Goal: Information Seeking & Learning: Find specific fact

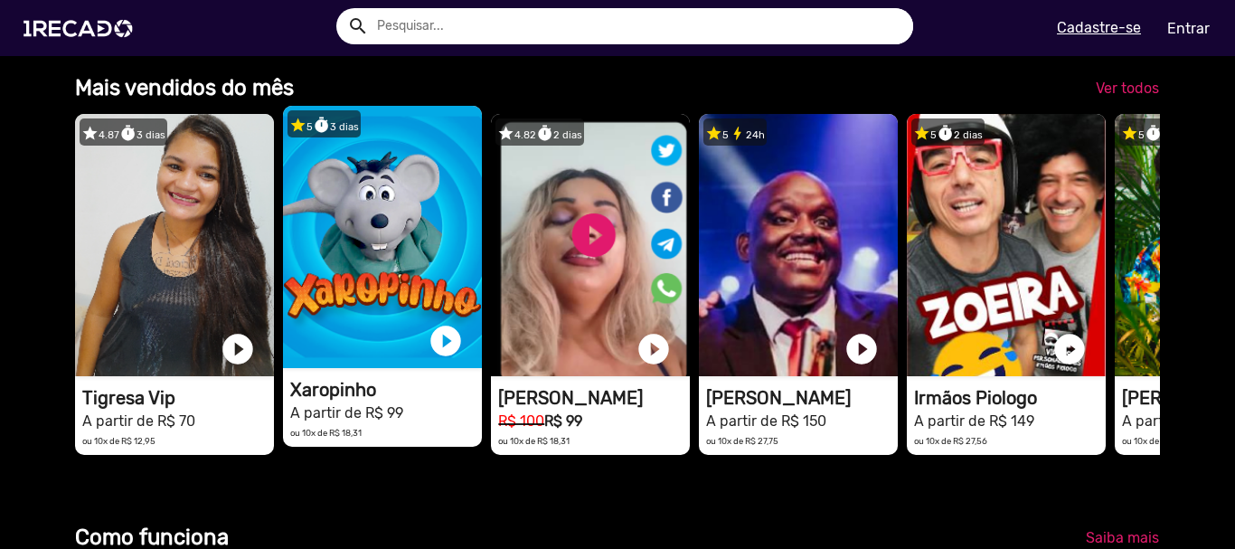
drag, startPoint x: 42, startPoint y: 247, endPoint x: 384, endPoint y: 259, distance: 342.9
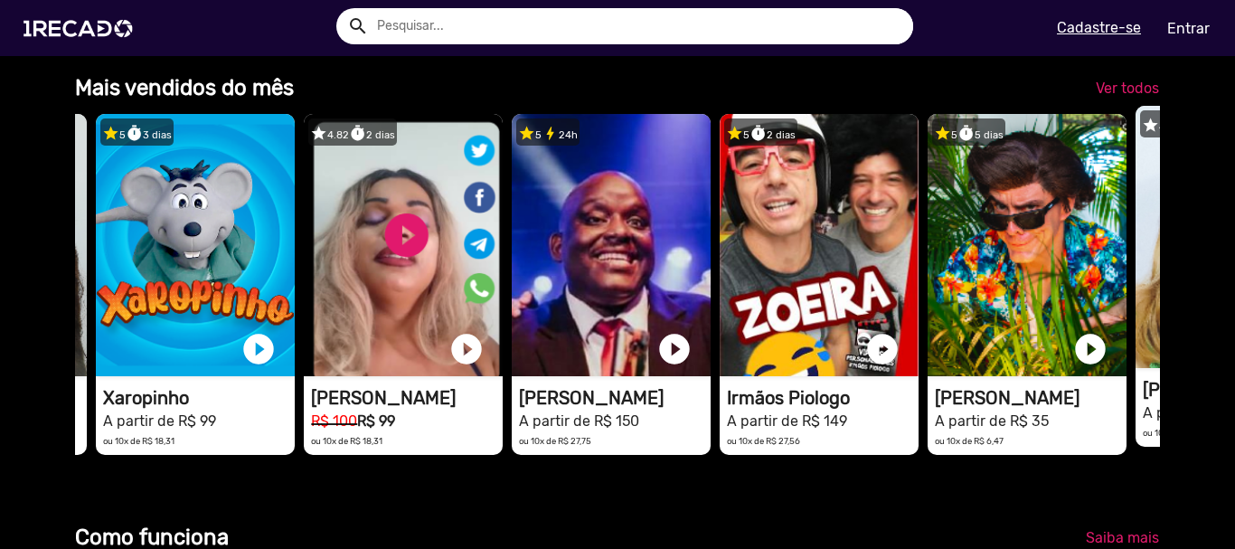
scroll to position [0, 383]
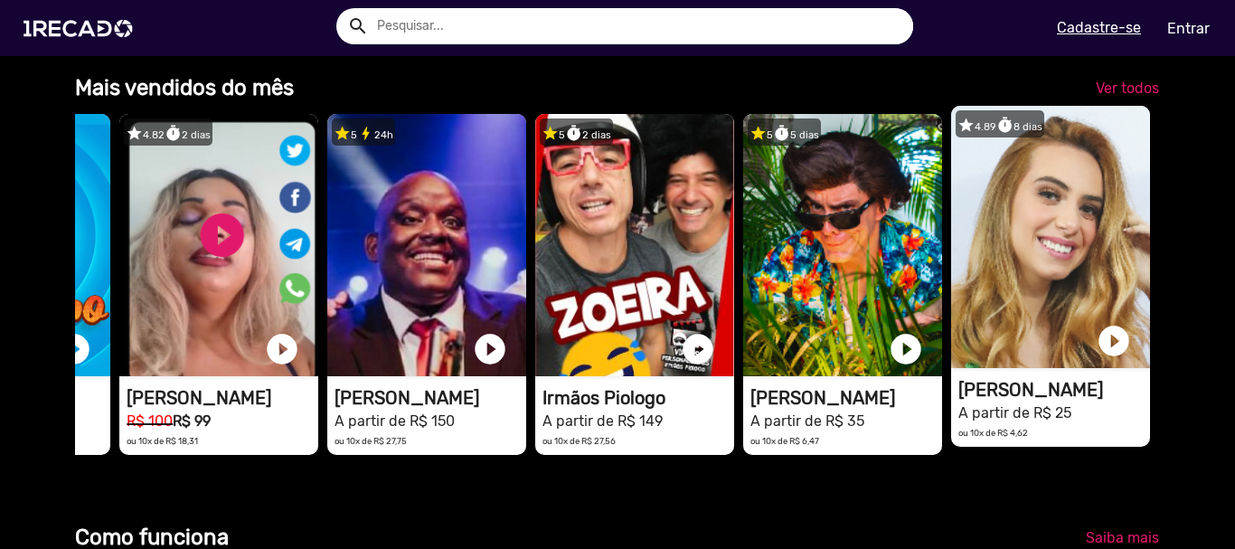
drag, startPoint x: 768, startPoint y: 264, endPoint x: 1065, endPoint y: 266, distance: 297.5
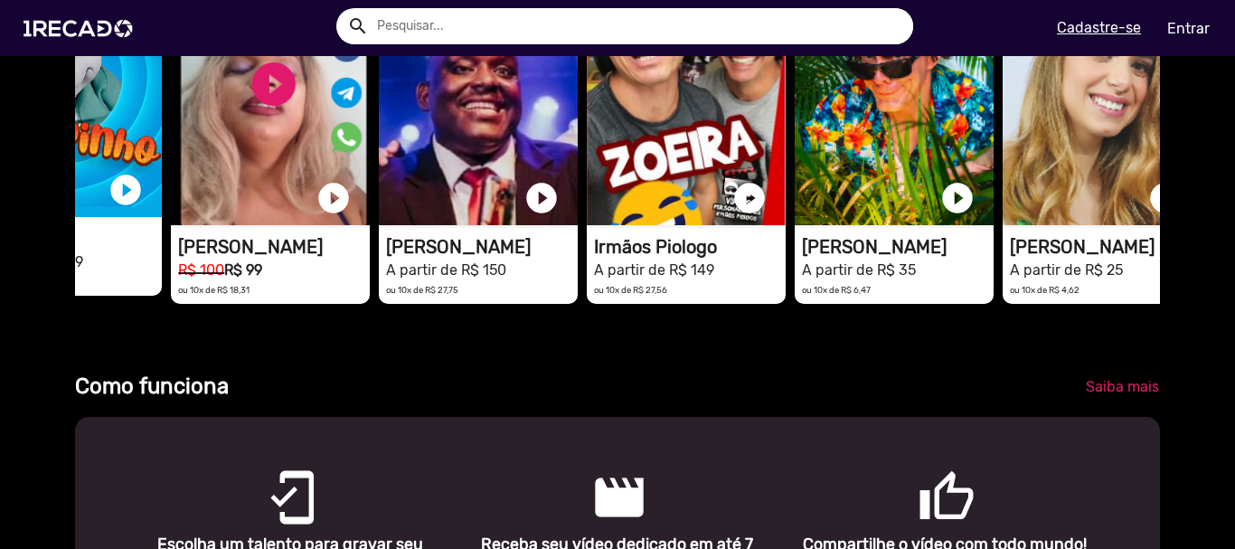
scroll to position [0, 0]
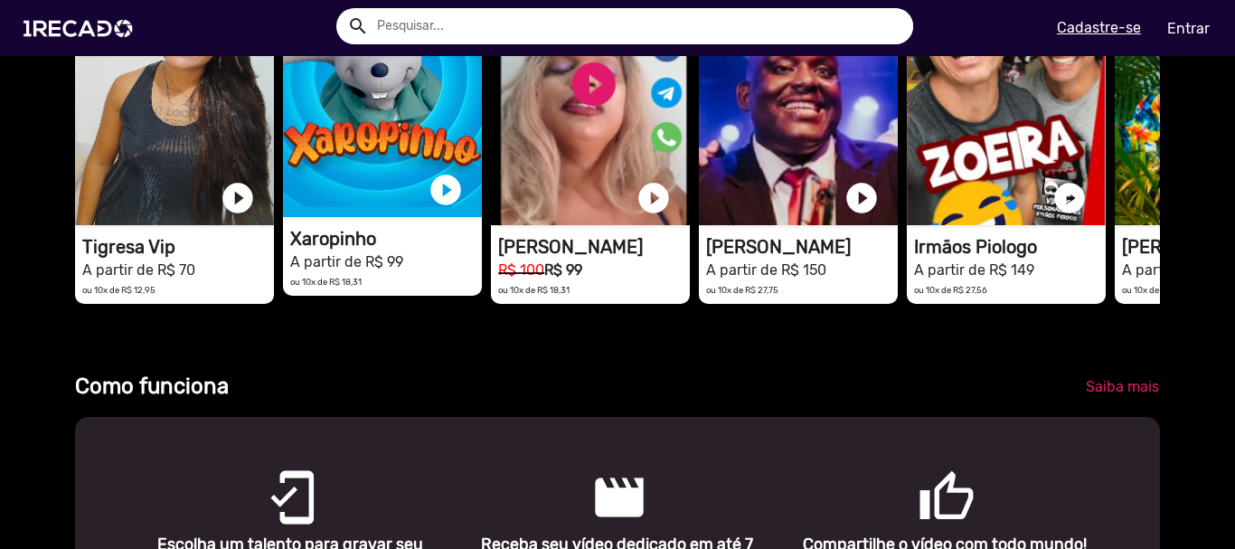
drag, startPoint x: 567, startPoint y: 226, endPoint x: 419, endPoint y: 222, distance: 148.3
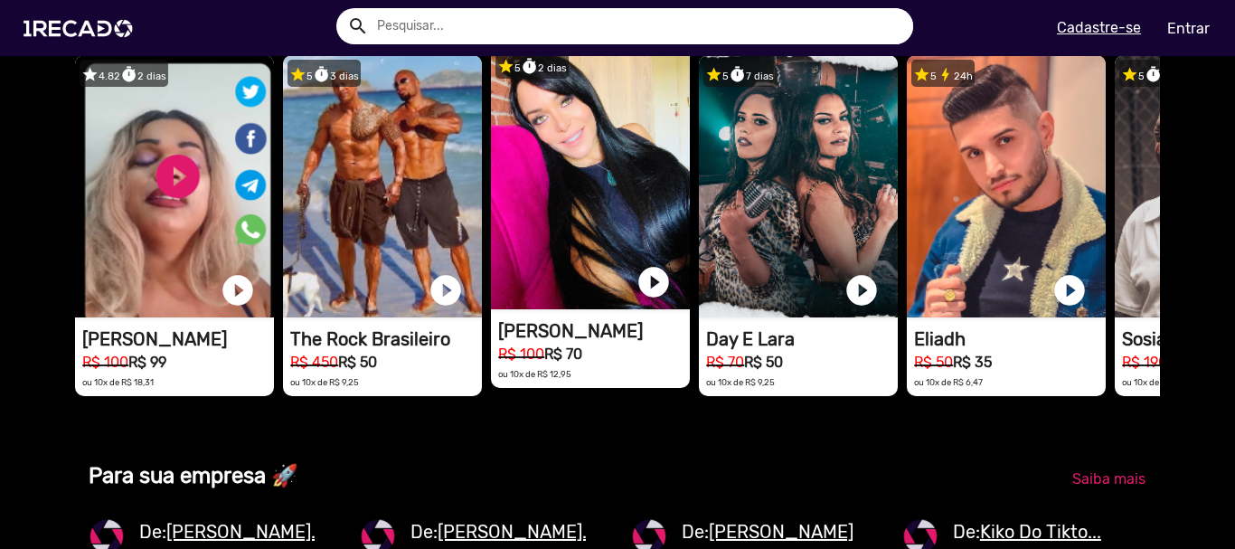
scroll to position [0, 2443]
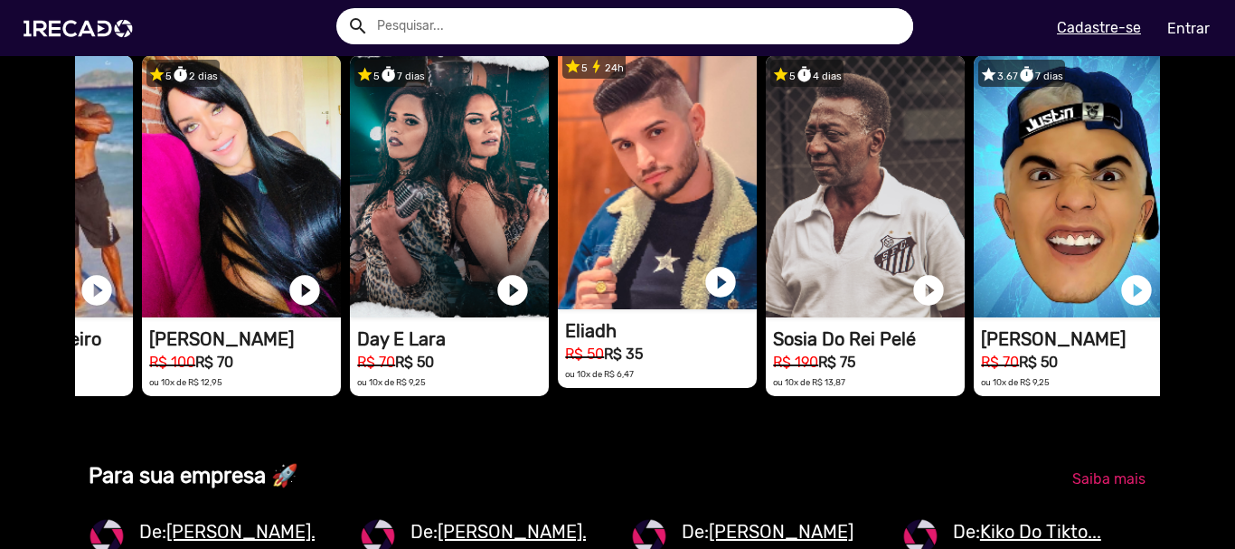
drag, startPoint x: 666, startPoint y: 229, endPoint x: 733, endPoint y: 218, distance: 67.8
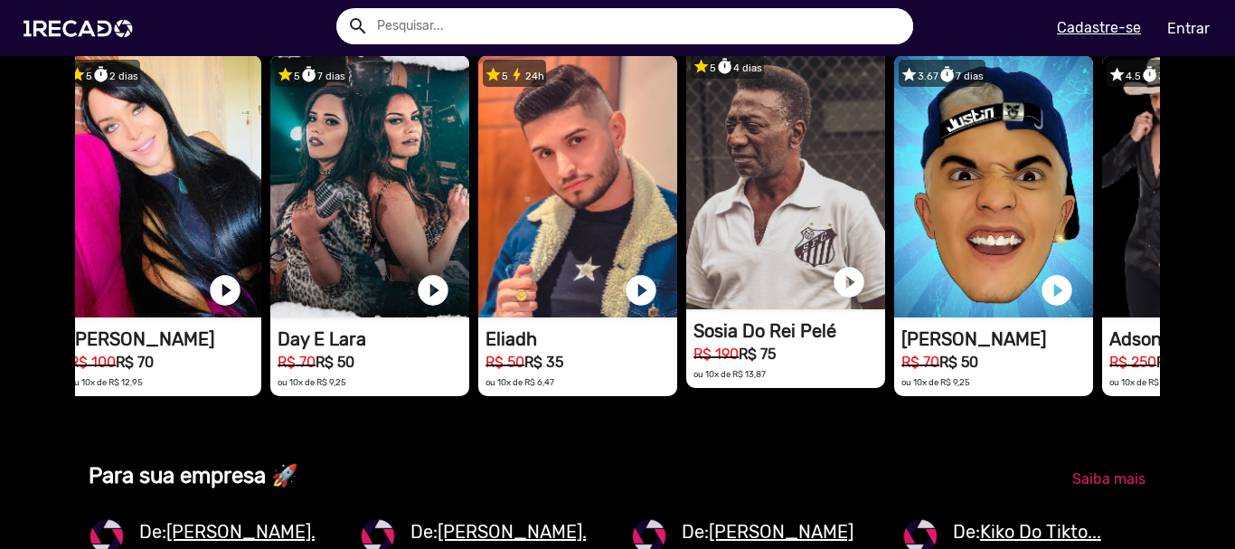
scroll to position [0, 3665]
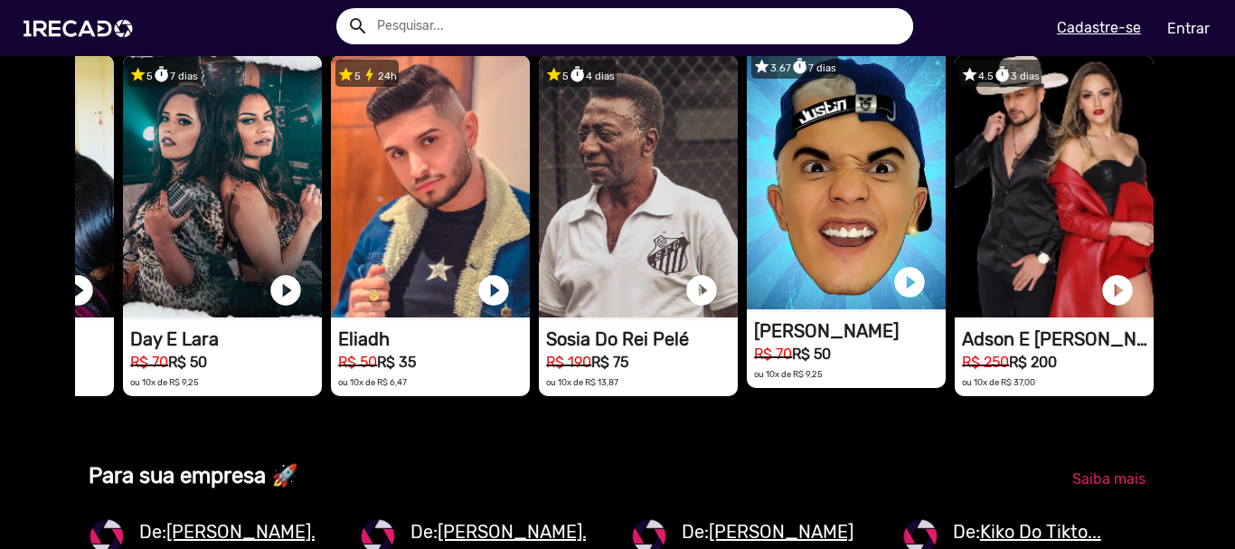
drag, startPoint x: 783, startPoint y: 287, endPoint x: 882, endPoint y: 275, distance: 99.3
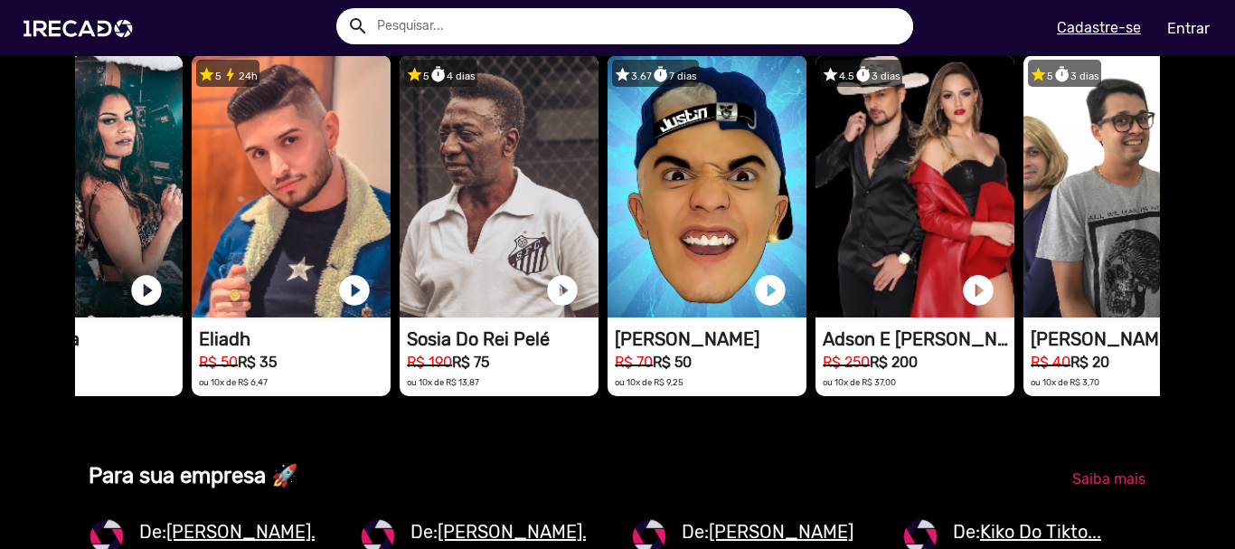
scroll to position [0, 1007]
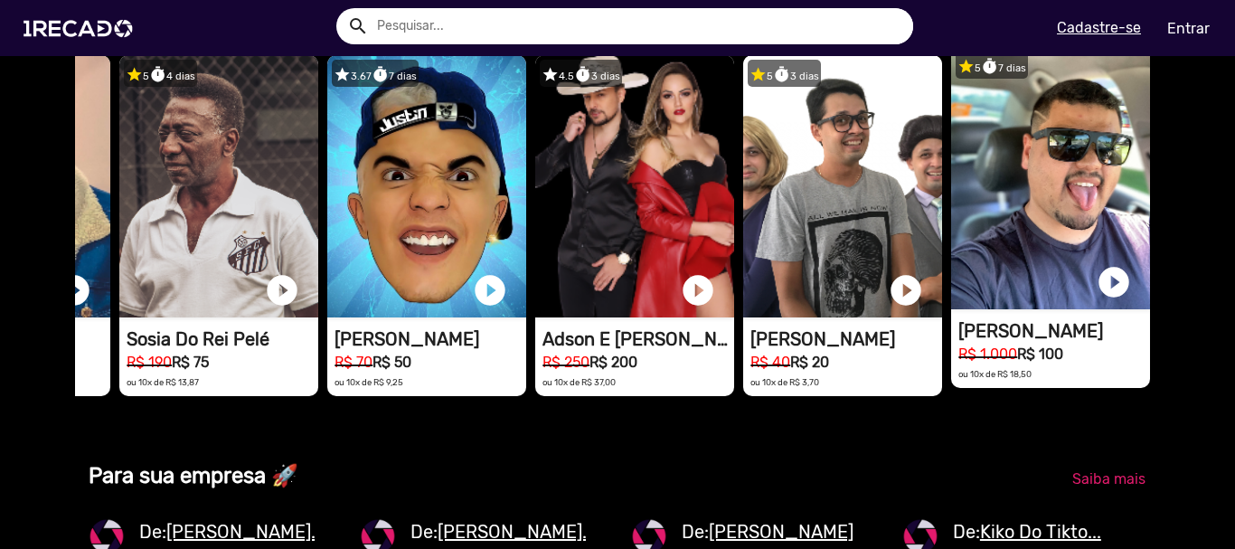
drag, startPoint x: 838, startPoint y: 291, endPoint x: 1023, endPoint y: 277, distance: 185.0
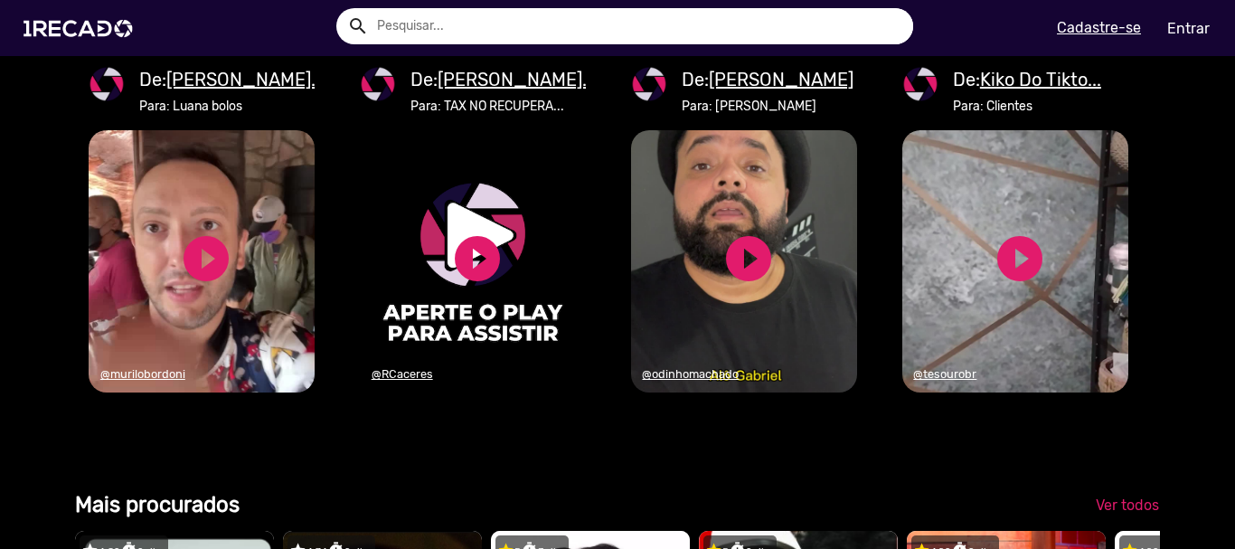
scroll to position [0, 0]
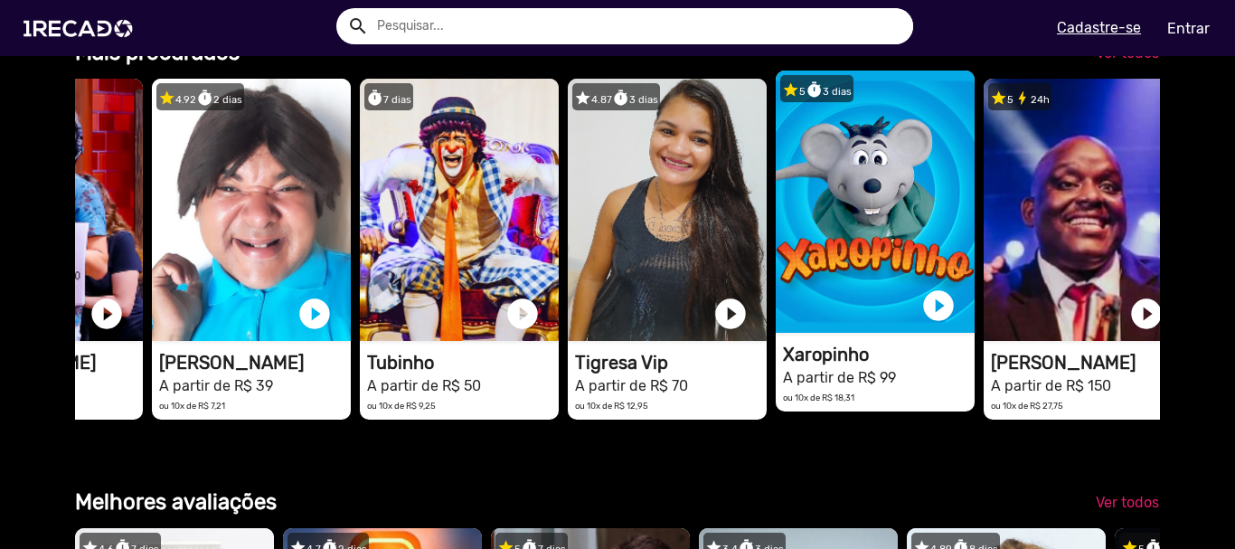
drag, startPoint x: 668, startPoint y: 336, endPoint x: 809, endPoint y: 333, distance: 141.1
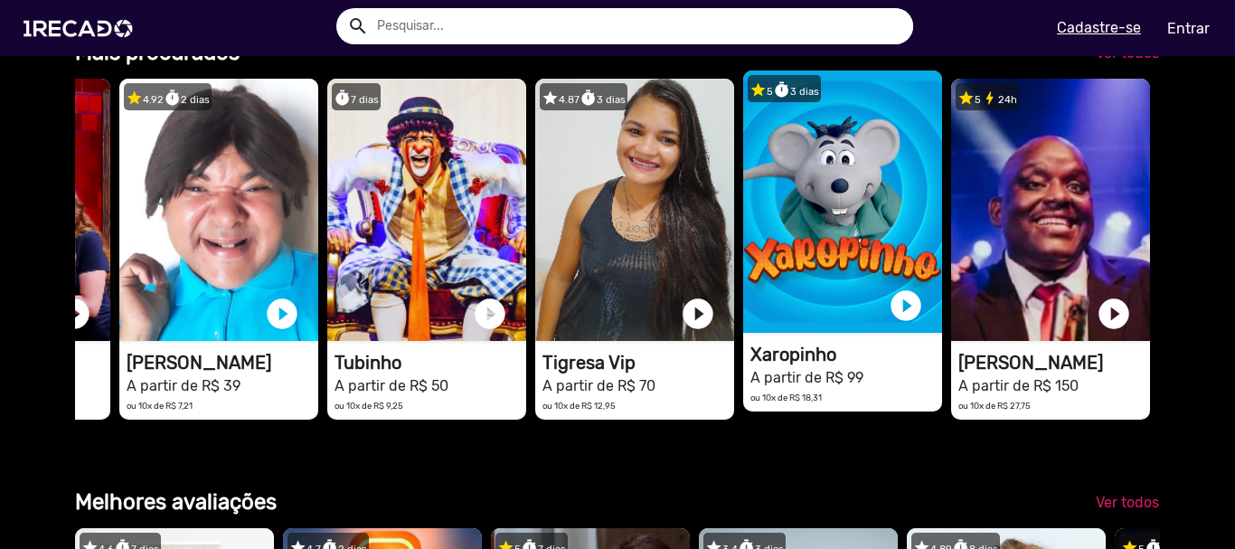
drag, startPoint x: 788, startPoint y: 345, endPoint x: 883, endPoint y: 344, distance: 95.0
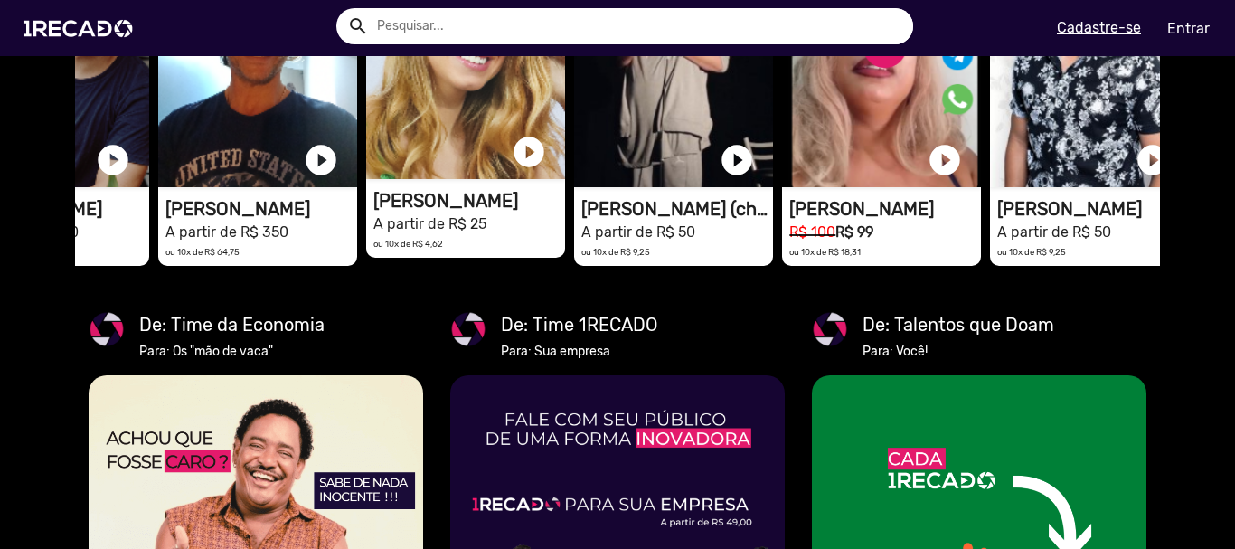
drag, startPoint x: 600, startPoint y: 265, endPoint x: 714, endPoint y: 268, distance: 114.0
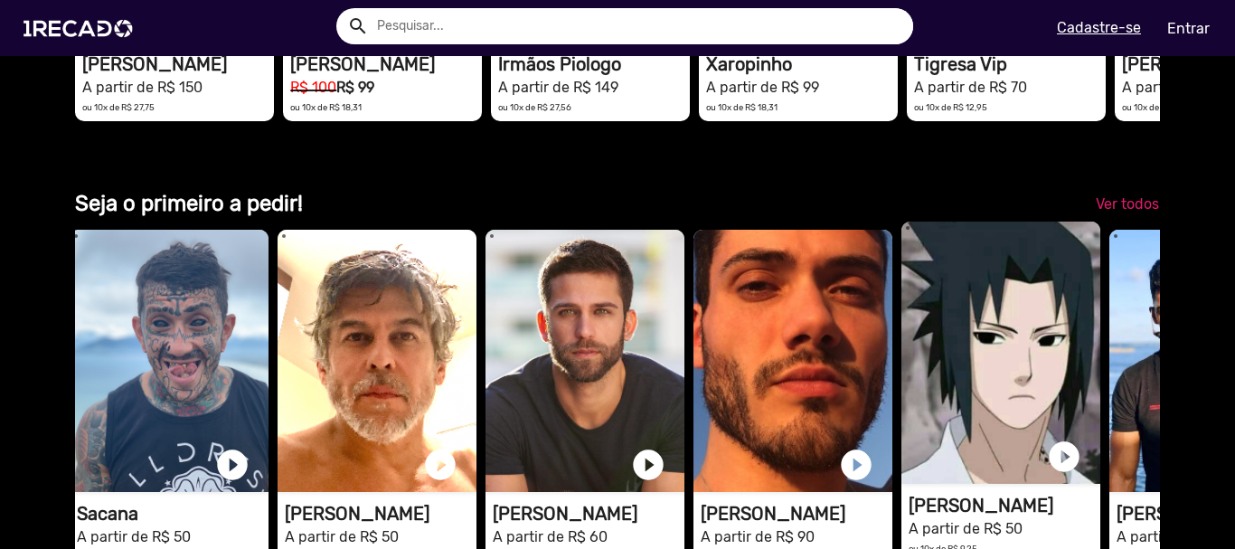
drag, startPoint x: 852, startPoint y: 372, endPoint x: 925, endPoint y: 370, distance: 73.3
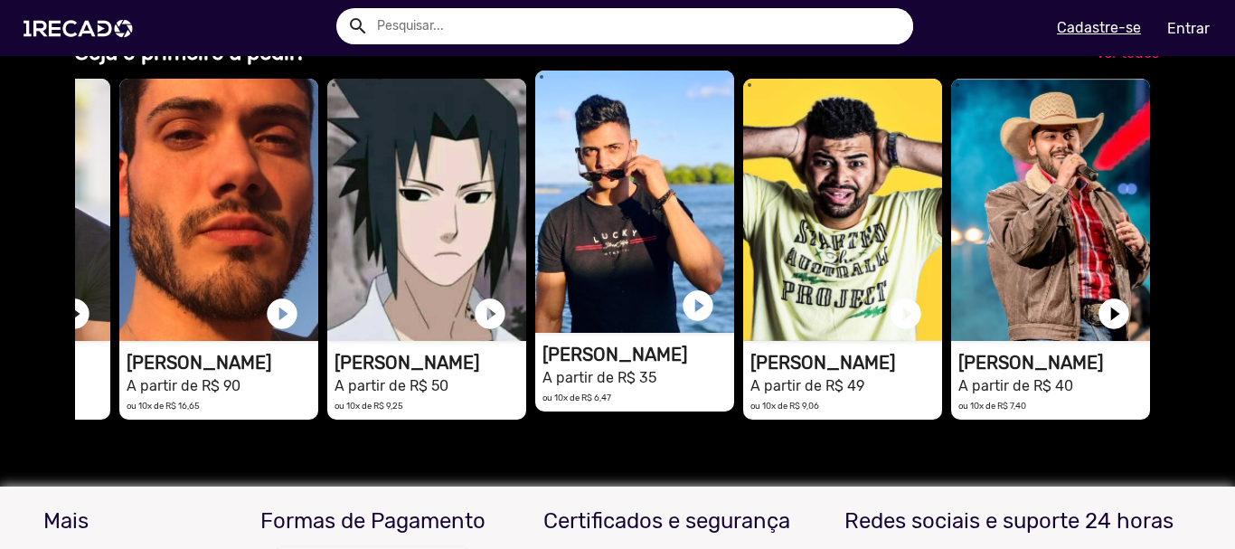
drag, startPoint x: 819, startPoint y: 372, endPoint x: 971, endPoint y: 372, distance: 151.9
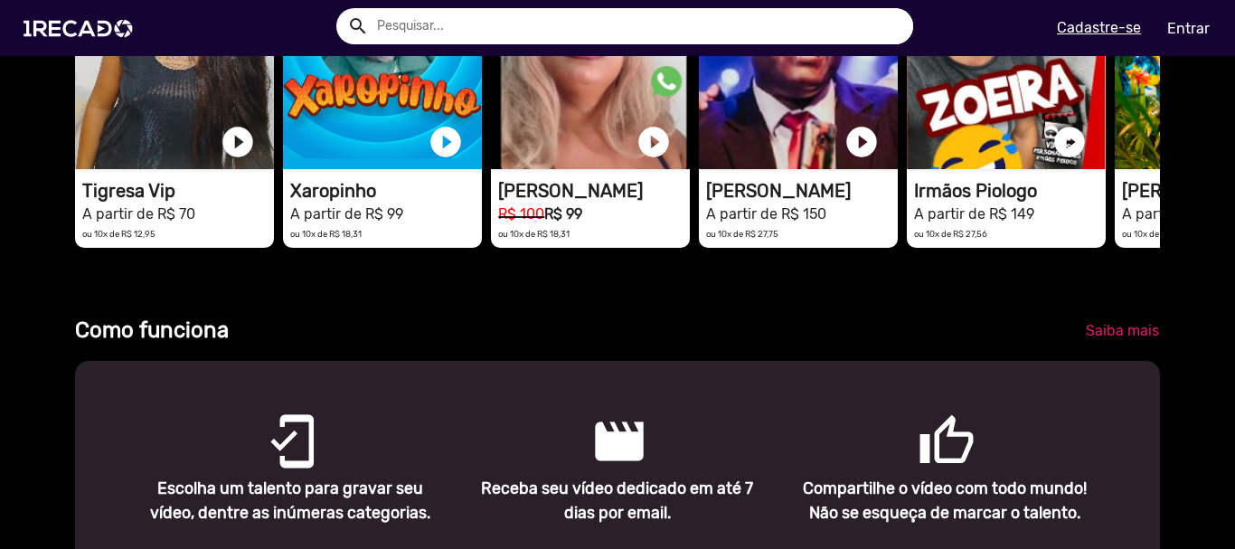
drag, startPoint x: 1161, startPoint y: 382, endPoint x: 1156, endPoint y: 178, distance: 203.5
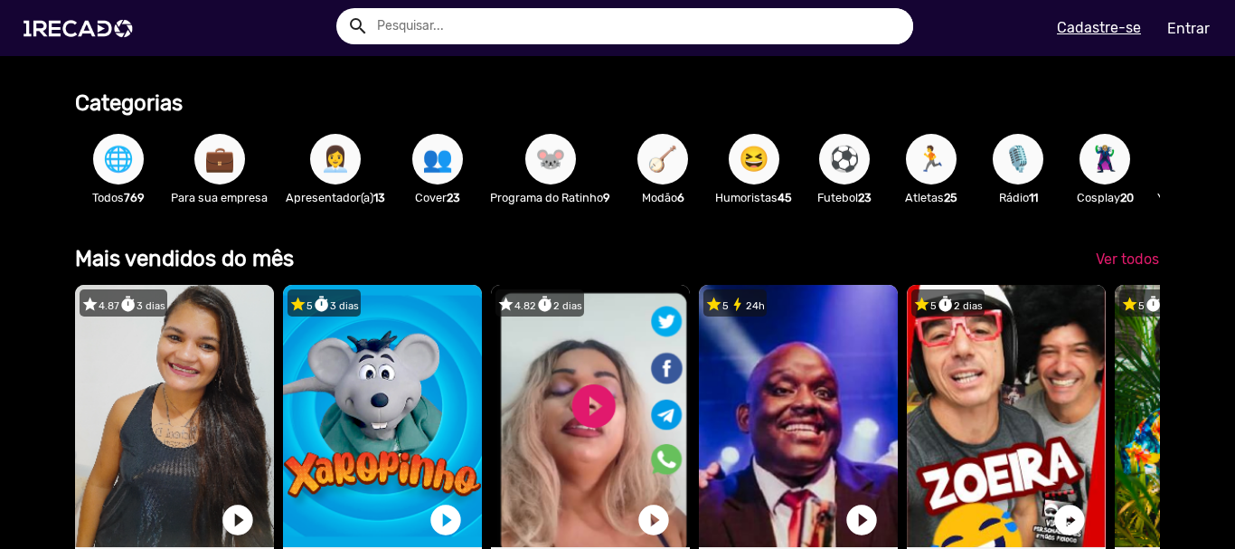
click at [123, 166] on span "🌐" at bounding box center [118, 159] width 31 height 51
click at [137, 163] on button "🌐" at bounding box center [118, 159] width 51 height 51
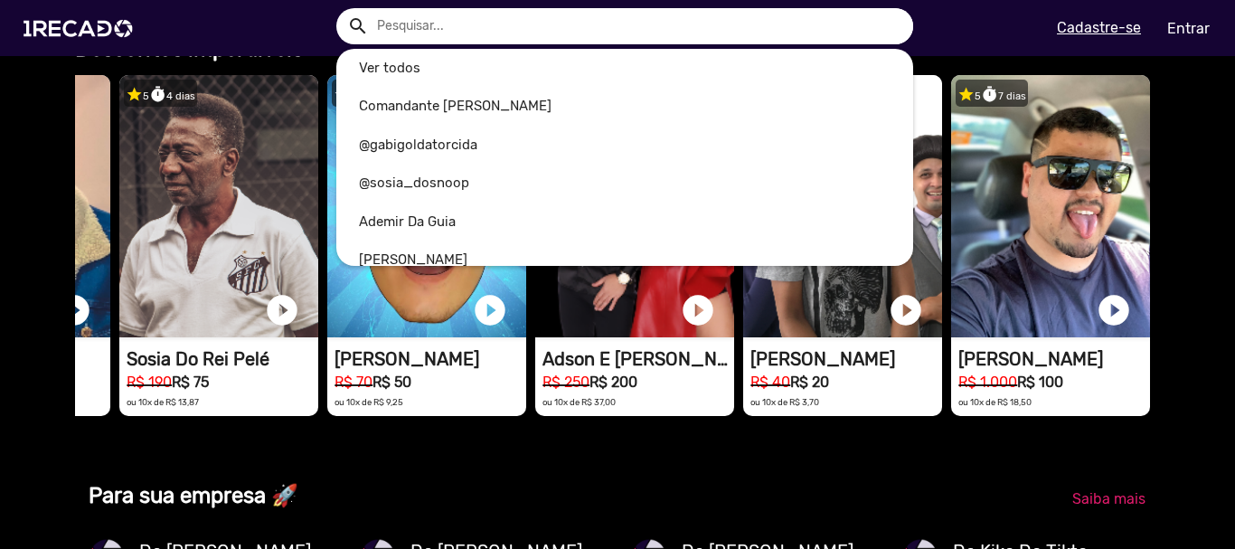
click at [449, 17] on input "text" at bounding box center [638, 26] width 550 height 36
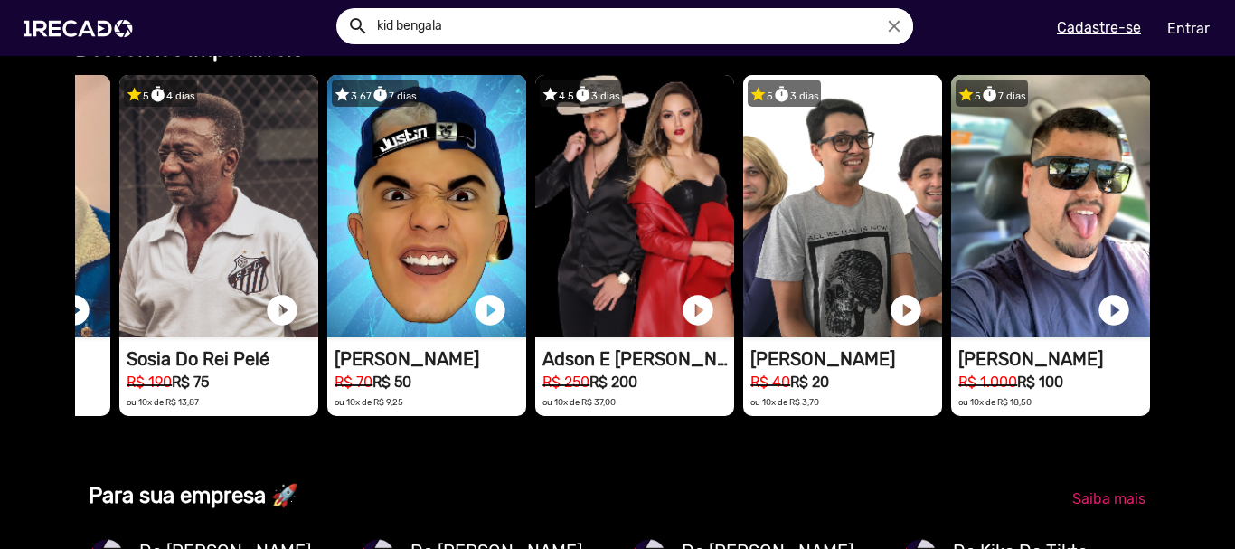
type input "kid bengala"
click at [341, 9] on button "search" at bounding box center [357, 25] width 32 height 32
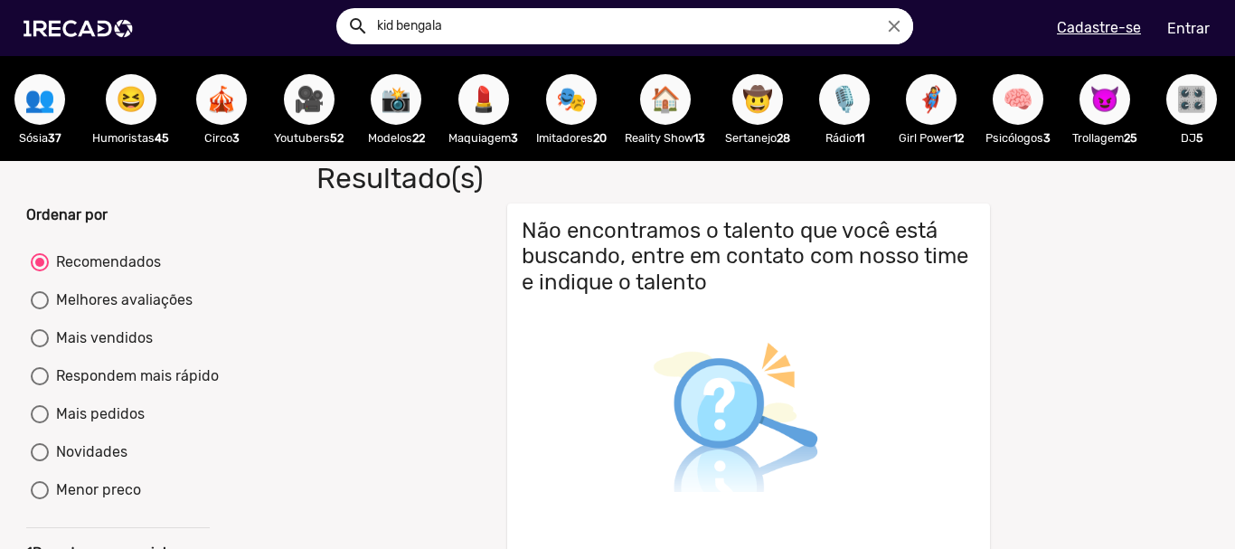
drag, startPoint x: 429, startPoint y: 113, endPoint x: 783, endPoint y: 114, distance: 354.4
